Goal: Entertainment & Leisure: Consume media (video, audio)

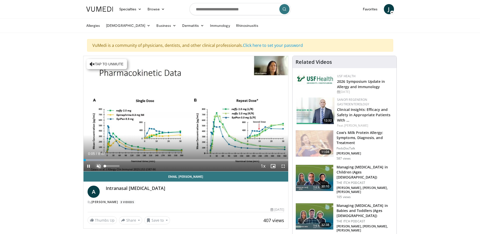
click at [97, 165] on span "Video Player" at bounding box center [99, 166] width 10 height 10
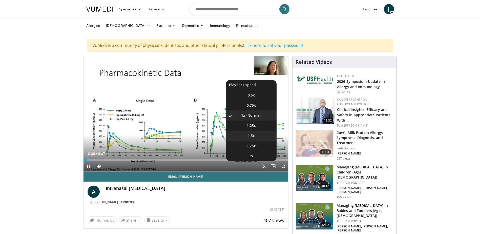
click at [260, 133] on li "1.5x" at bounding box center [251, 136] width 51 height 10
click at [256, 145] on span "1.75x" at bounding box center [251, 145] width 9 height 5
click at [259, 157] on li "2x" at bounding box center [251, 156] width 51 height 10
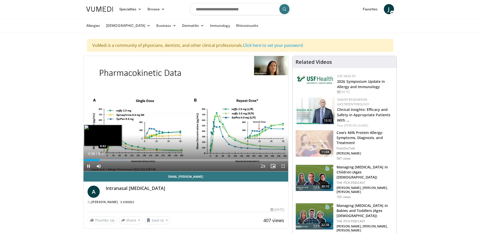
click at [102, 159] on div "Loaded : 20.35% 0:38 0:42" at bounding box center [186, 160] width 205 height 2
click at [106, 159] on div "Progress Bar" at bounding box center [109, 160] width 40 height 2
click at [110, 160] on div "Loaded : 24.43% 0:56 1:03" at bounding box center [186, 160] width 205 height 2
click at [114, 160] on div "Loaded : 26.46% 1:06 1:13" at bounding box center [186, 160] width 205 height 2
click at [117, 160] on div "Progress Bar" at bounding box center [122, 160] width 40 height 2
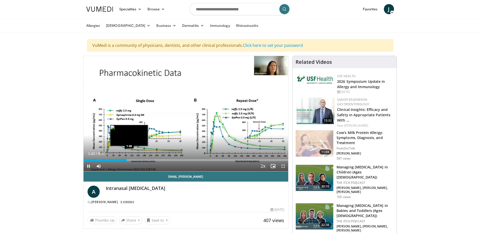
click at [129, 160] on div "Loaded : 34.61% 1:43 1:48" at bounding box center [186, 160] width 205 height 2
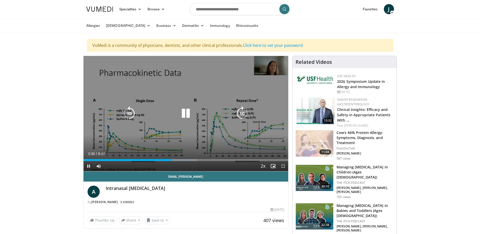
click at [244, 112] on icon "Video Player" at bounding box center [242, 113] width 14 height 14
click at [243, 113] on icon "Video Player" at bounding box center [242, 113] width 14 height 14
click at [243, 111] on icon "Video Player" at bounding box center [242, 113] width 14 height 14
